Goal: Find specific page/section: Find specific page/section

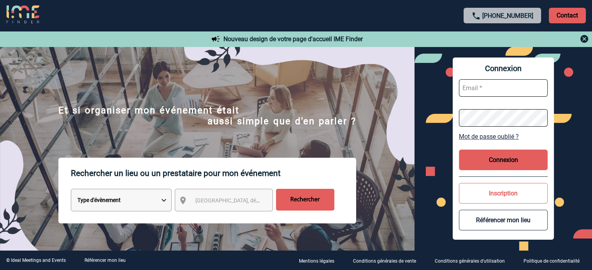
type input "ydeclercq@ime-groupe.com"
click at [485, 162] on button "Connexion" at bounding box center [503, 160] width 89 height 21
type input "ydeclercq@ime-groupe.com"
click at [481, 160] on button "Connexion" at bounding box center [503, 160] width 89 height 21
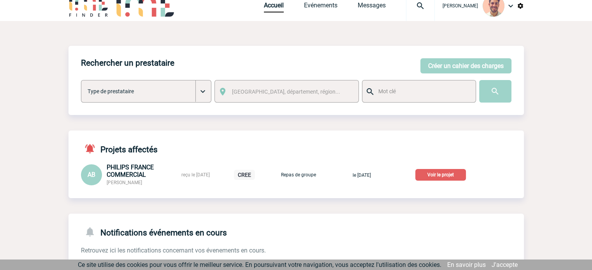
scroll to position [39, 0]
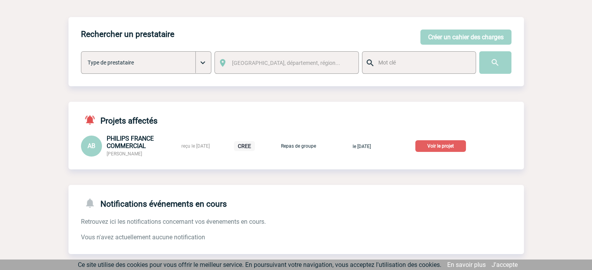
click at [447, 144] on p "Voir le projet" at bounding box center [440, 146] width 51 height 12
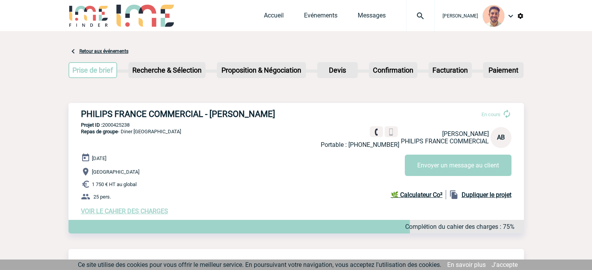
drag, startPoint x: 283, startPoint y: 116, endPoint x: 80, endPoint y: 114, distance: 203.1
click at [80, 114] on div "PHILIPS FRANCE COMMERCIAL - Anne BLANCHARD En cours Portable : +33648309942 Ann…" at bounding box center [295, 162] width 455 height 118
copy h3 "PHILIPS FRANCE COMMERCIAL - Anne BLANCHARD"
drag, startPoint x: 133, startPoint y: 127, endPoint x: 104, endPoint y: 128, distance: 28.8
click at [104, 128] on p "Projet ID : 2000425238" at bounding box center [295, 125] width 455 height 6
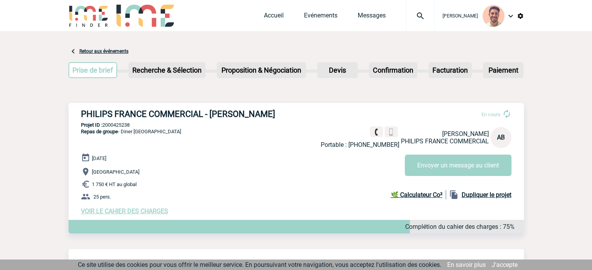
copy p "2000425238"
click at [319, 21] on link "Evénements" at bounding box center [320, 17] width 33 height 11
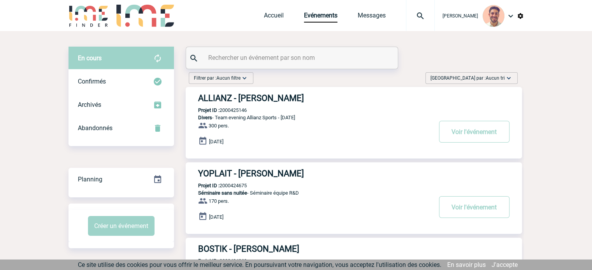
click at [237, 56] on input "text" at bounding box center [292, 57] width 173 height 11
paste input "Blanchard"
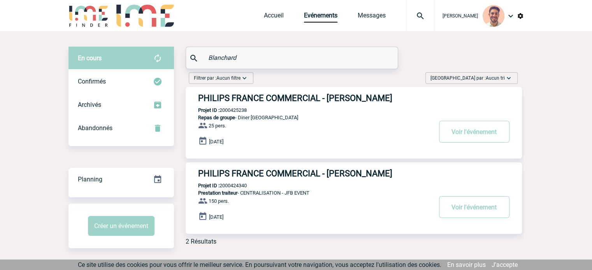
type input "Blanchard"
click at [319, 175] on h3 "PHILIPS FRANCE COMMERCIAL - Anne BLANCHARD" at bounding box center [314, 174] width 233 height 10
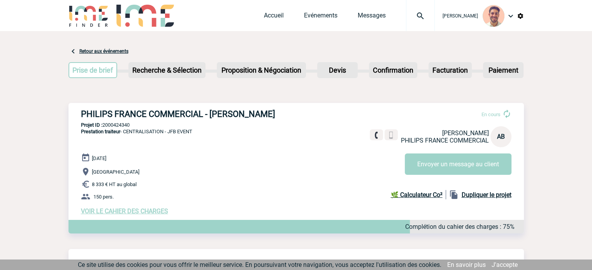
drag, startPoint x: 141, startPoint y: 125, endPoint x: 104, endPoint y: 125, distance: 37.0
click at [104, 125] on p "Projet ID : 2000424340" at bounding box center [295, 125] width 455 height 6
copy p "2000424340"
click at [194, 162] on div "[DATE] [GEOGRAPHIC_DATA] 8 333 € HT au global 150 pers. VOIR LE CAHIER DES CHAR…" at bounding box center [302, 184] width 443 height 62
